Goal: Information Seeking & Learning: Learn about a topic

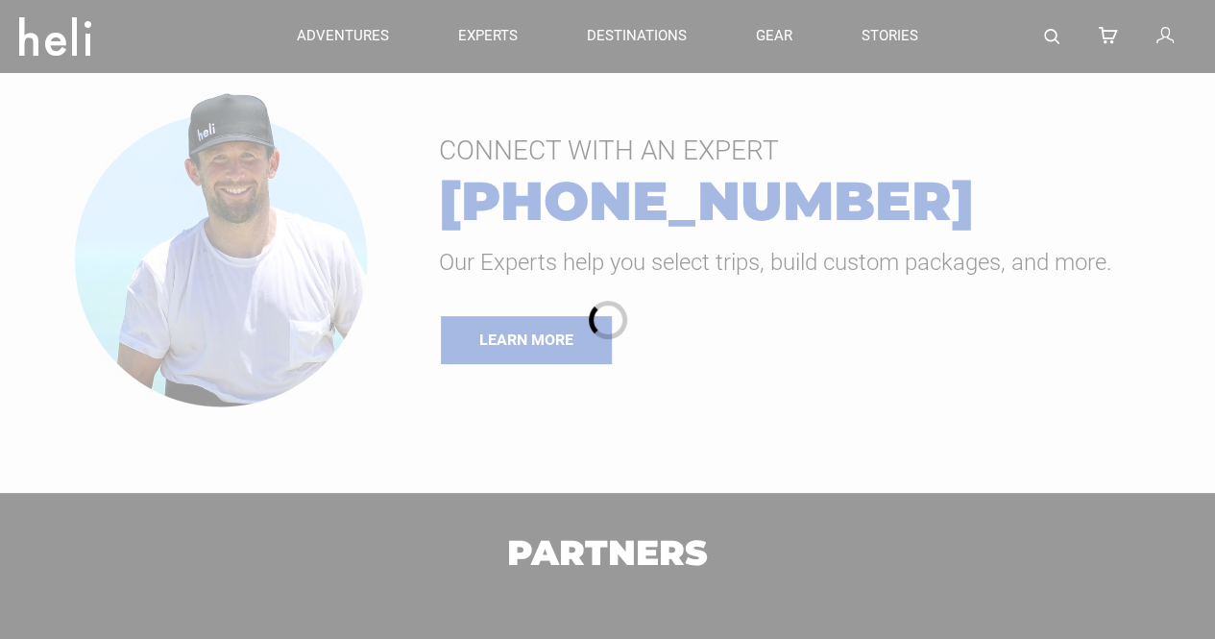
type input "Heli Skiing"
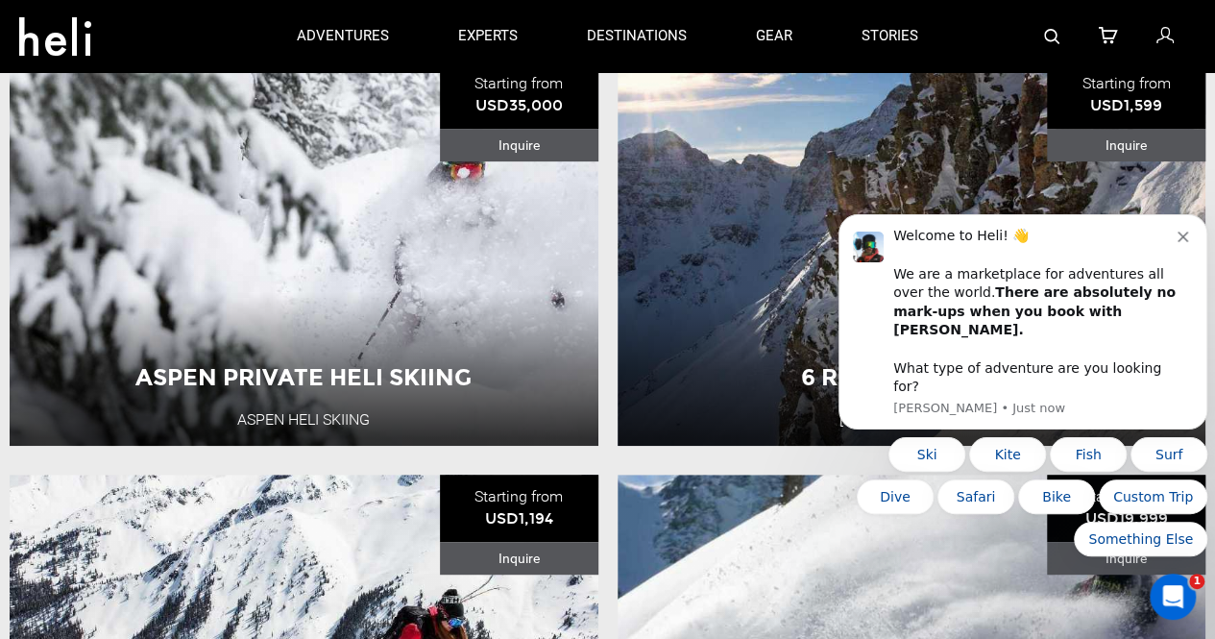
scroll to position [201, 0]
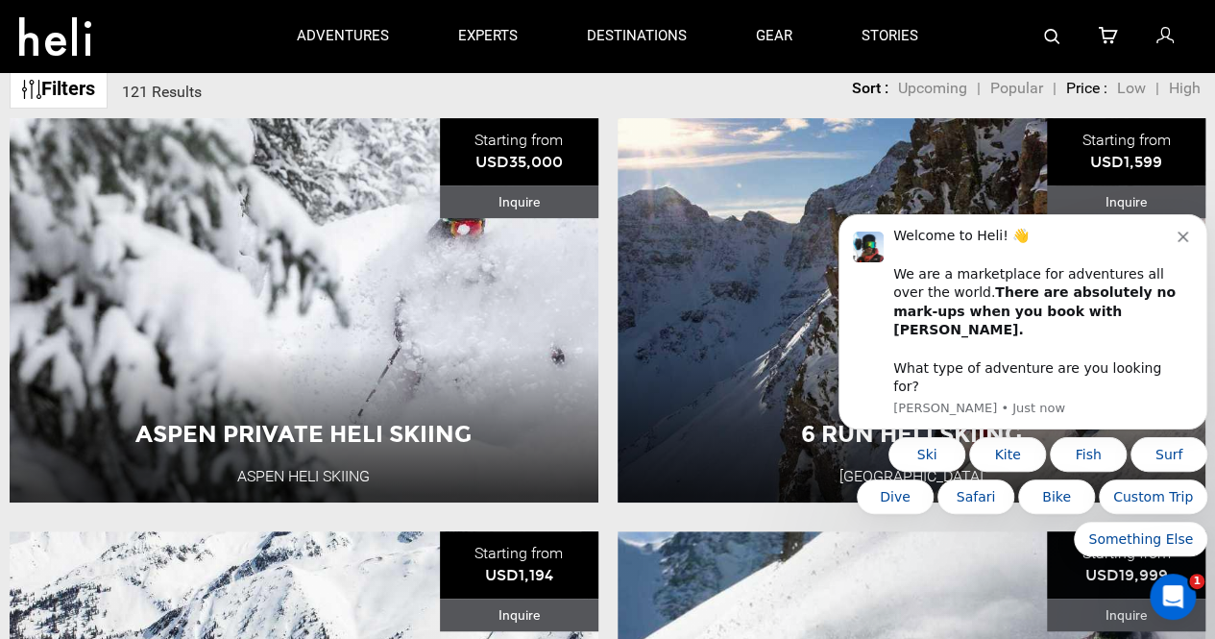
click at [732, 293] on div "6 Run Heli Skiing [GEOGRAPHIC_DATA] [GEOGRAPHIC_DATA] 1 Day Adventure View Adve…" at bounding box center [911, 310] width 589 height 384
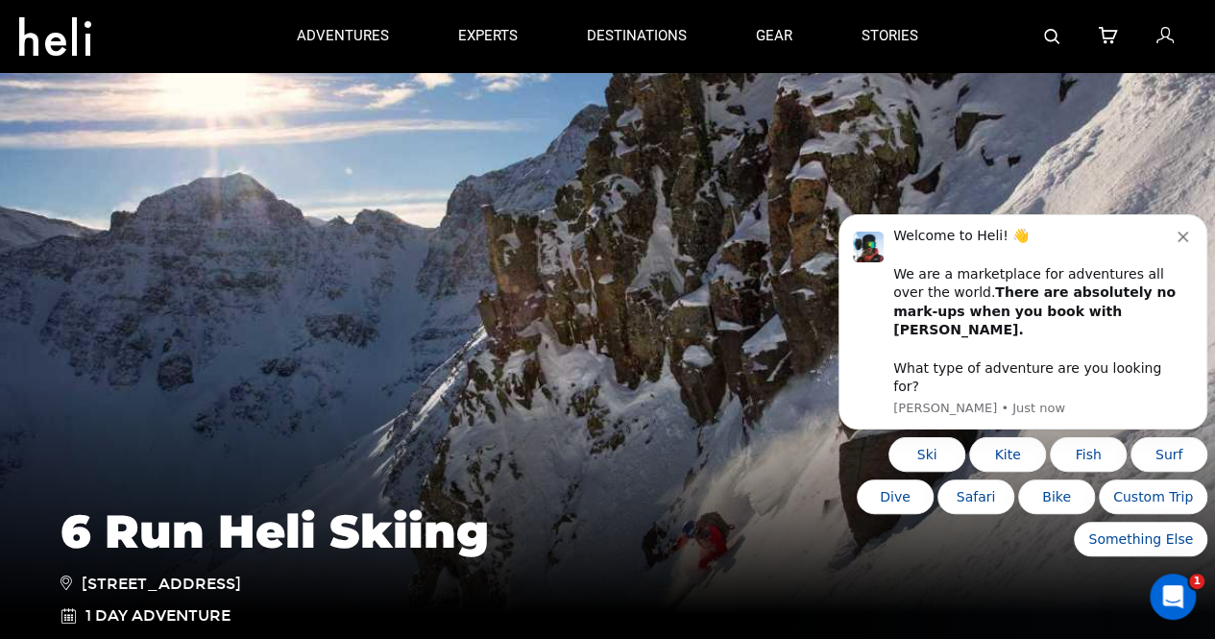
click at [1180, 242] on icon "Dismiss notification" at bounding box center [1182, 236] width 11 height 11
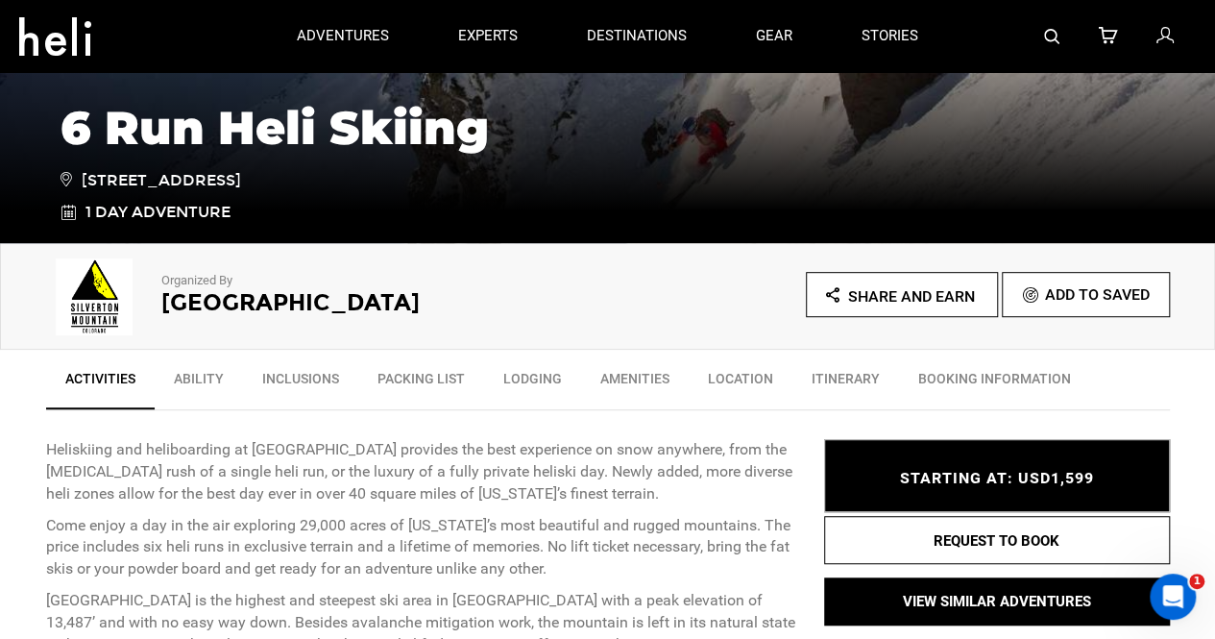
scroll to position [384, 0]
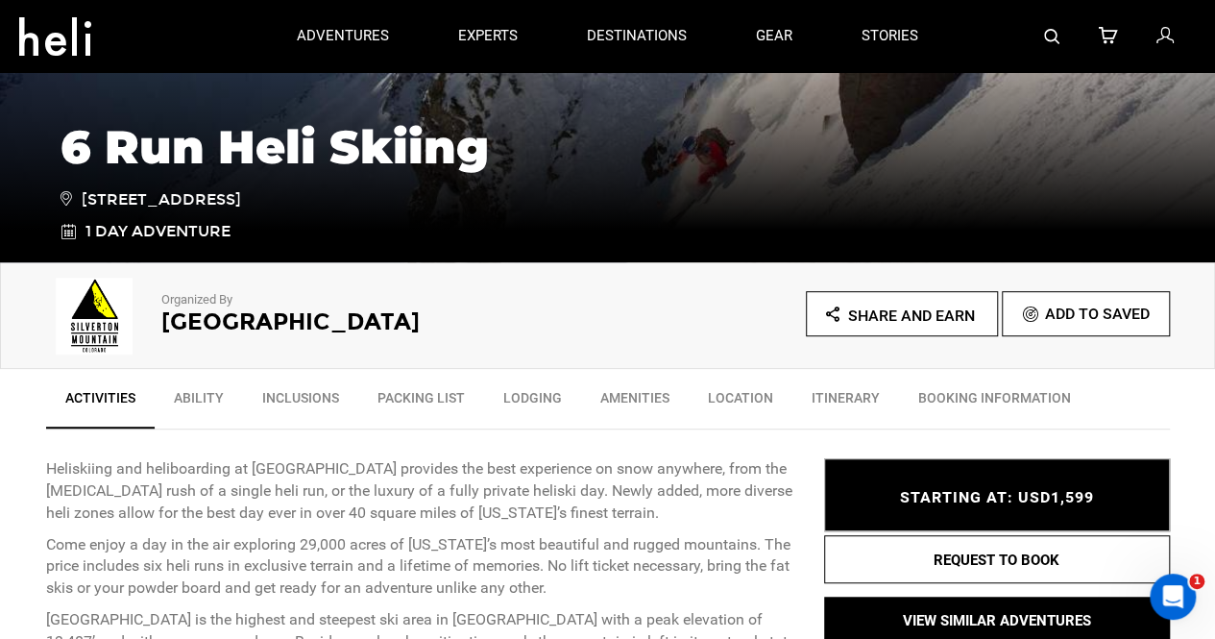
drag, startPoint x: 446, startPoint y: 311, endPoint x: 165, endPoint y: 320, distance: 280.5
click at [165, 320] on h2 "[GEOGRAPHIC_DATA]" at bounding box center [358, 321] width 394 height 25
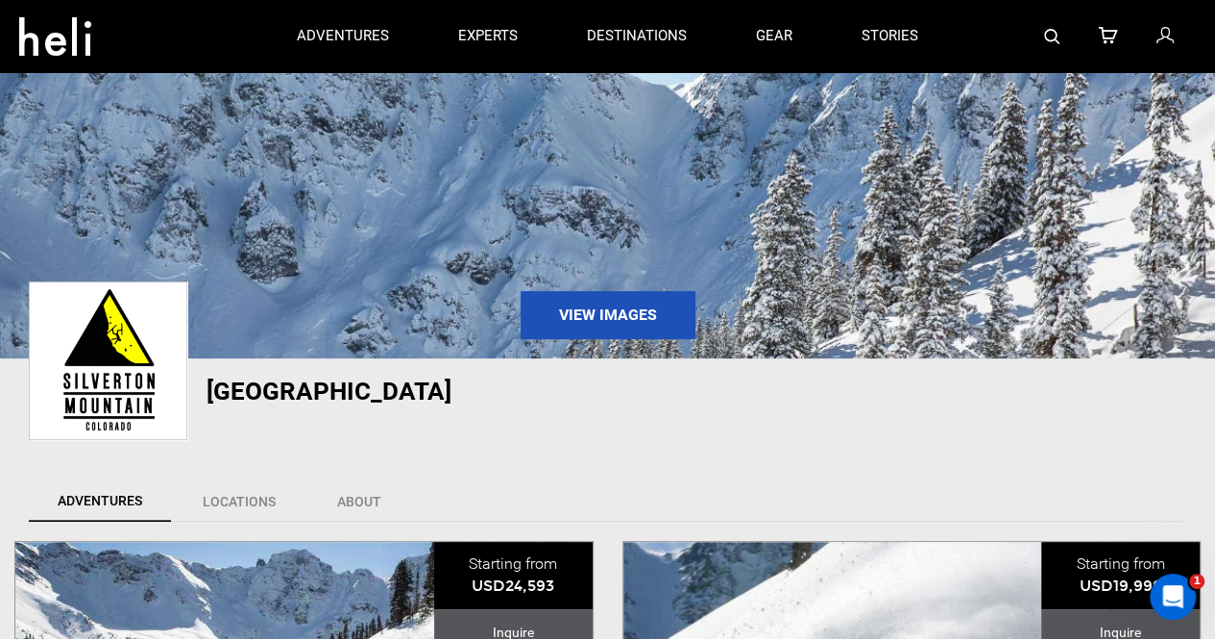
drag, startPoint x: 516, startPoint y: 402, endPoint x: 209, endPoint y: 389, distance: 306.6
click at [209, 389] on h1 "[GEOGRAPHIC_DATA]" at bounding box center [505, 390] width 598 height 27
copy h1 "[GEOGRAPHIC_DATA]"
